Goal: Complete application form

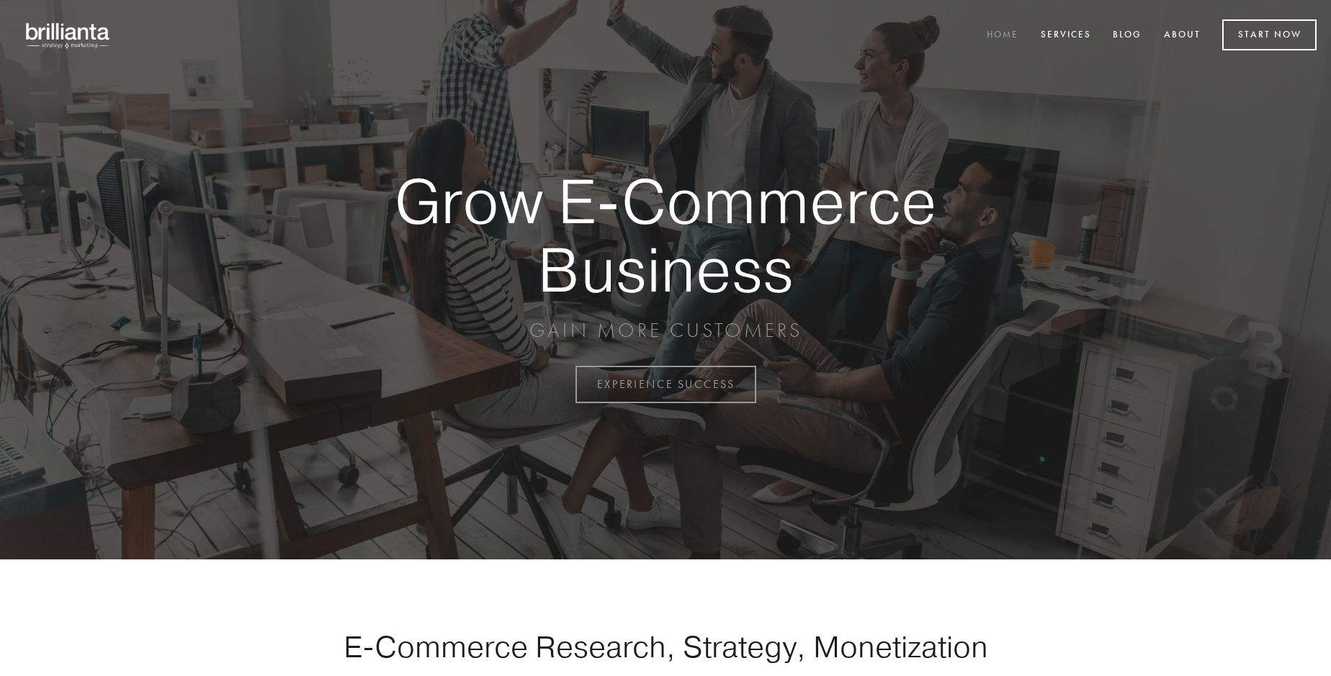
scroll to position [3776, 0]
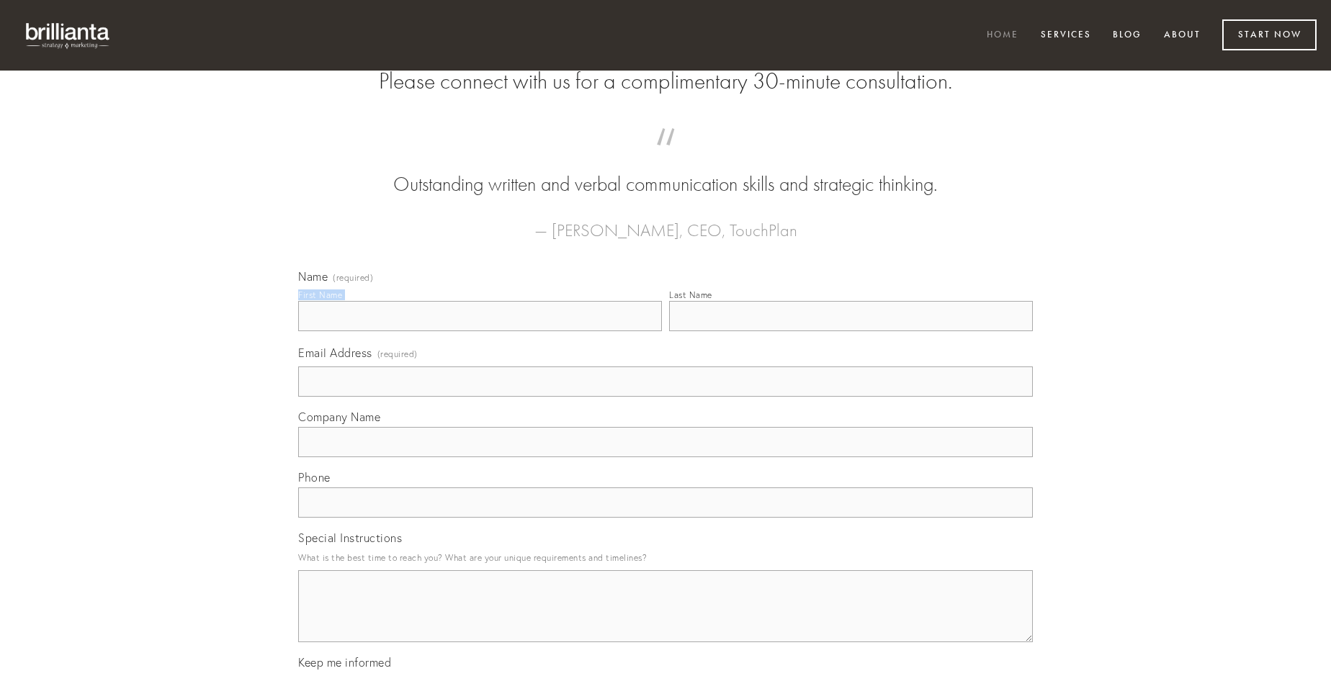
type input "[PERSON_NAME]"
click at [851, 331] on input "Last Name" at bounding box center [851, 316] width 364 height 30
type input "[PERSON_NAME]"
click at [666, 397] on input "Email Address (required)" at bounding box center [665, 382] width 735 height 30
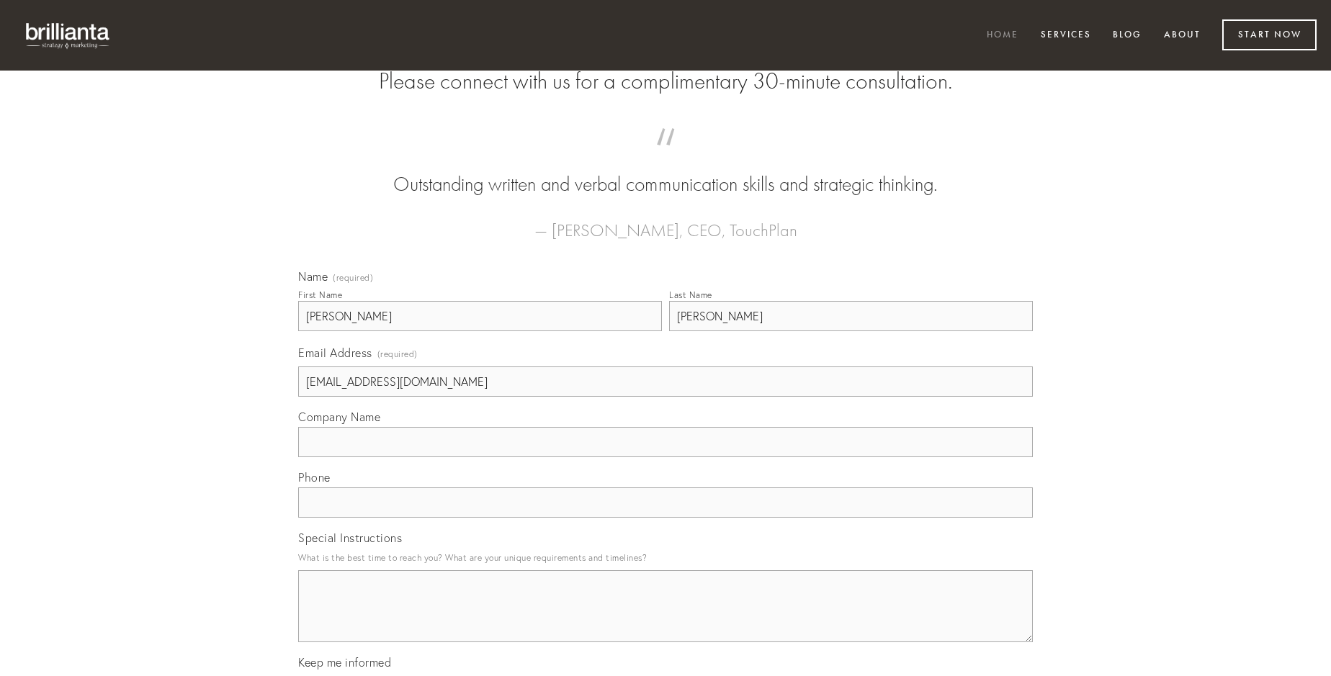
type input "[EMAIL_ADDRESS][DOMAIN_NAME]"
click at [666, 457] on input "Company Name" at bounding box center [665, 442] width 735 height 30
type input "victus"
click at [666, 518] on input "text" at bounding box center [665, 503] width 735 height 30
click at [666, 620] on textarea "Special Instructions" at bounding box center [665, 607] width 735 height 72
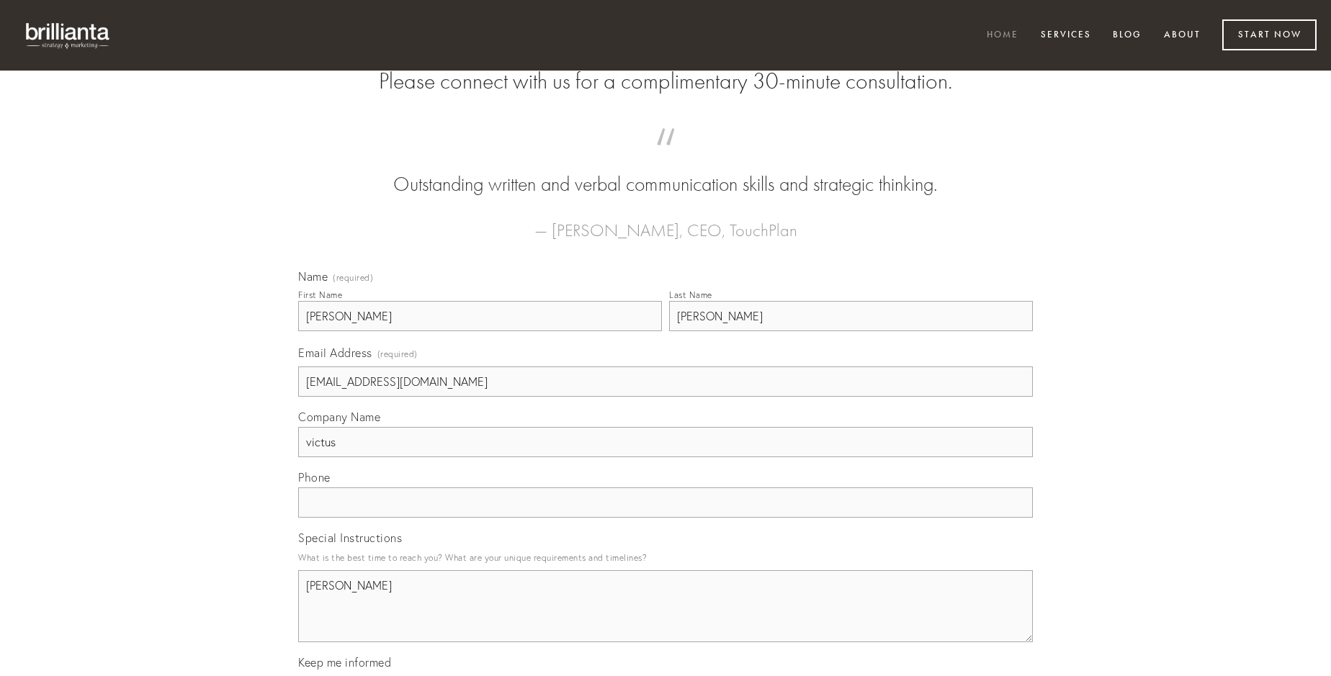
type textarea "[PERSON_NAME]"
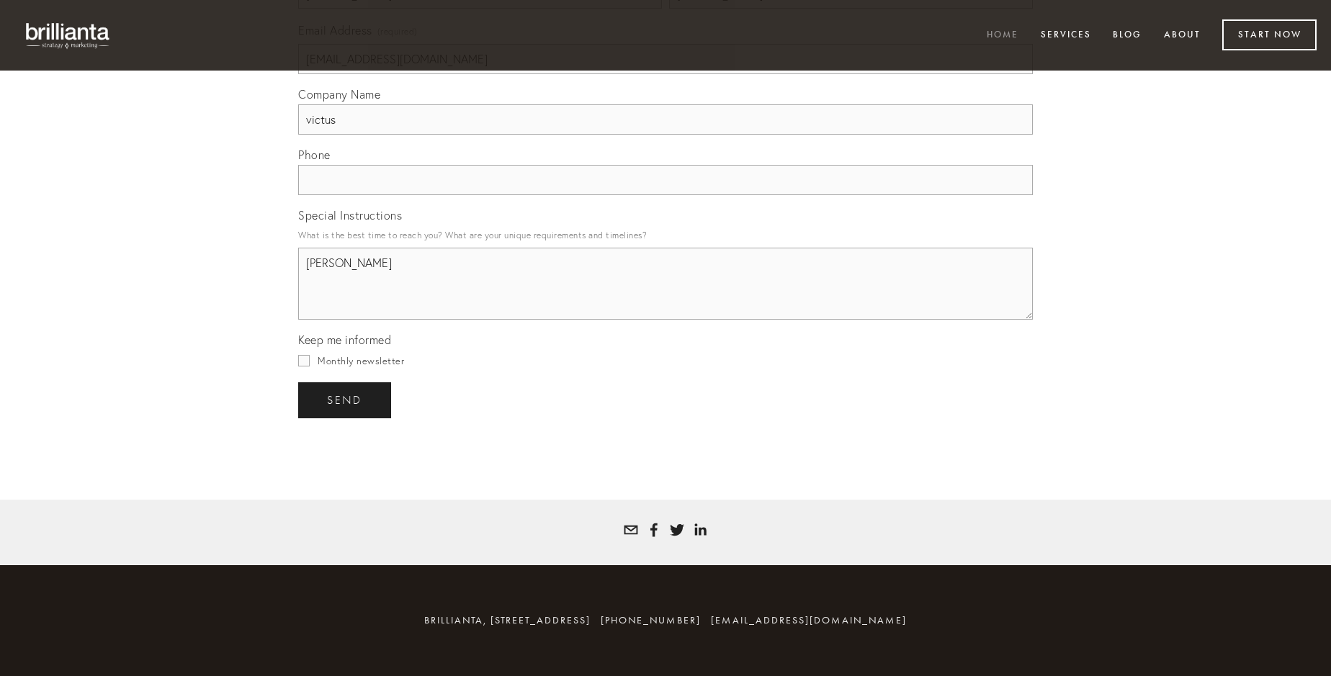
click at [346, 400] on span "send" at bounding box center [344, 400] width 35 height 13
